Goal: Task Accomplishment & Management: Manage account settings

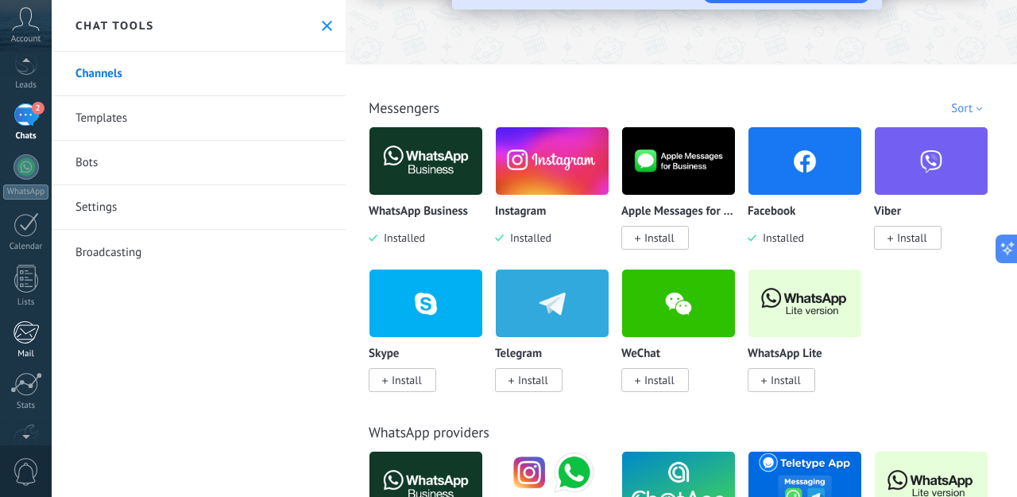
scroll to position [164, 0]
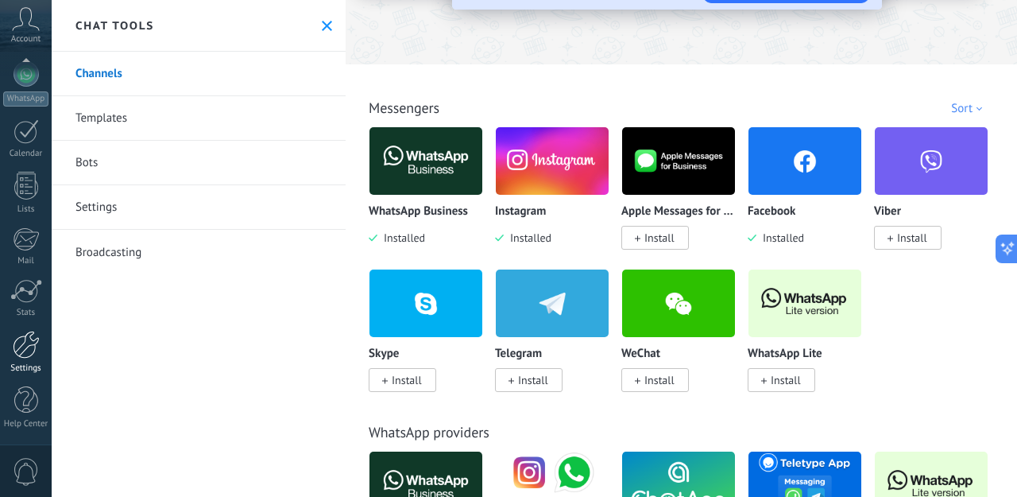
click at [26, 356] on div at bounding box center [26, 345] width 27 height 28
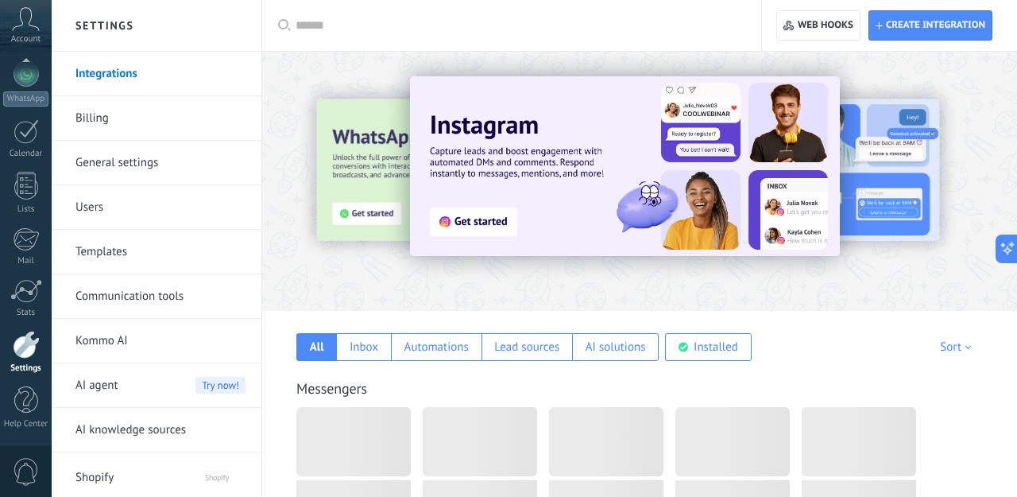
click at [129, 337] on link "Kommo AI" at bounding box center [160, 341] width 170 height 45
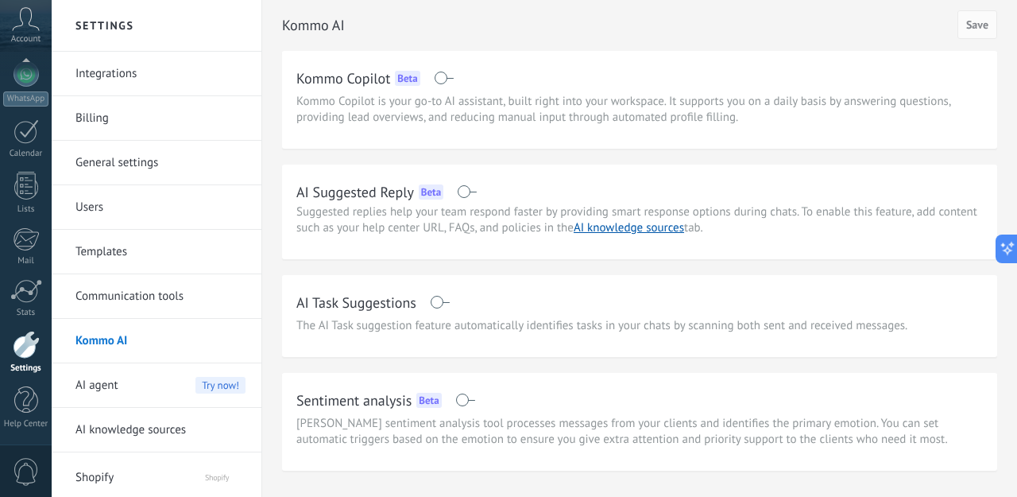
click at [175, 386] on div "AI agent Try now!" at bounding box center [160, 385] width 170 height 45
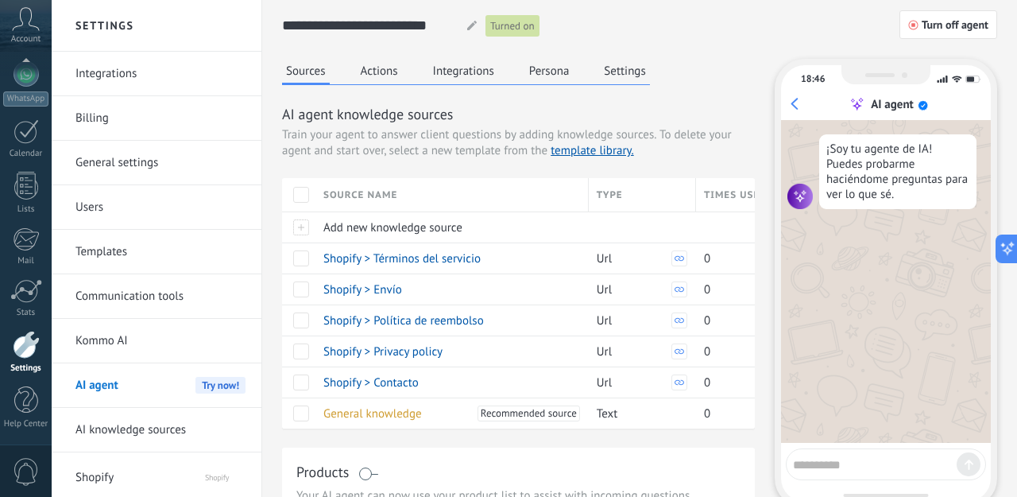
click at [624, 79] on button "Settings" at bounding box center [624, 71] width 49 height 24
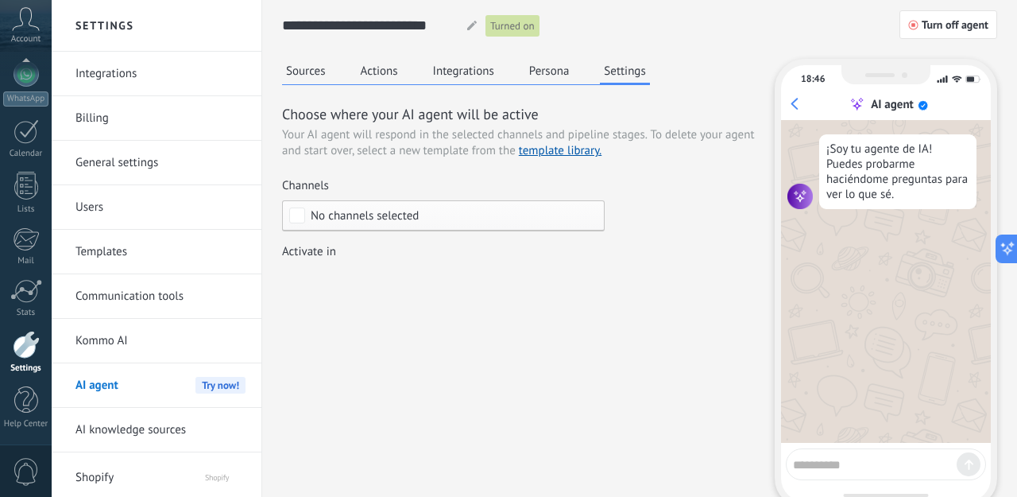
click at [365, 223] on div "No channels selected" at bounding box center [443, 215] width 323 height 31
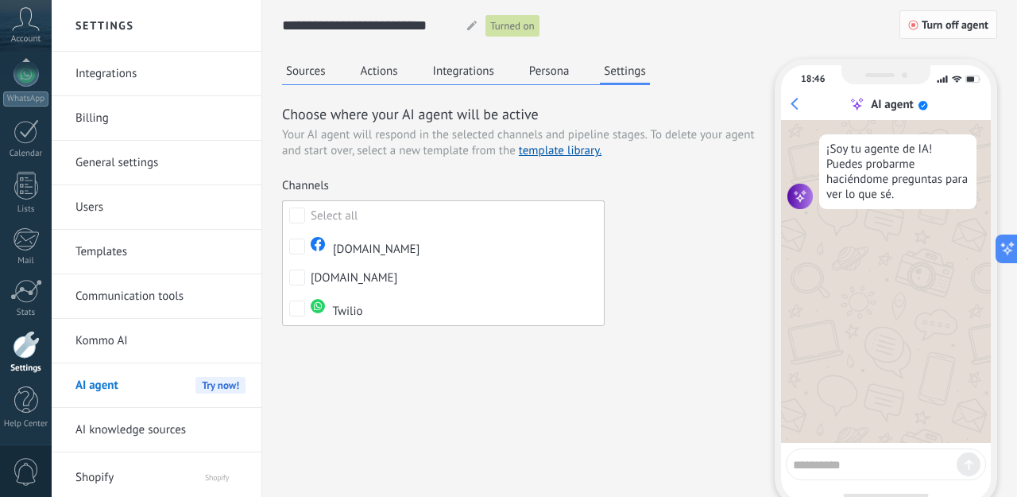
click at [923, 22] on span "Turn off agent" at bounding box center [955, 24] width 67 height 11
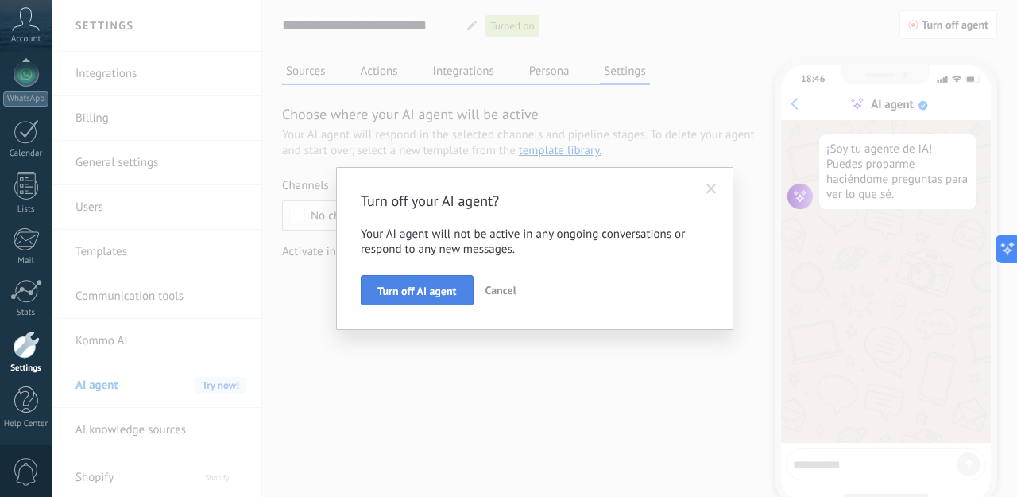
click at [432, 296] on span "Turn off AI agent" at bounding box center [416, 290] width 79 height 11
